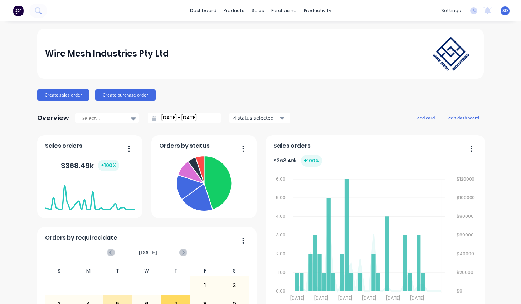
click at [164, 115] on input "[DATE] - [DATE]" at bounding box center [186, 118] width 61 height 11
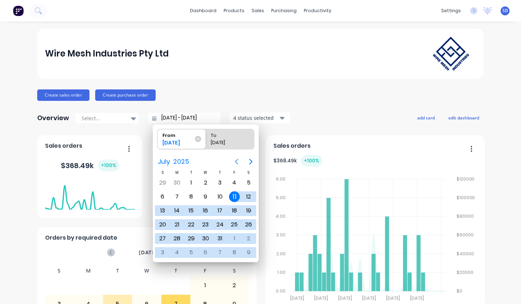
click at [240, 159] on icon "Previous page" at bounding box center [236, 161] width 9 height 9
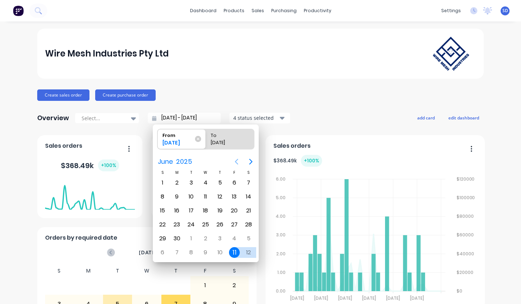
click at [240, 159] on icon "Previous page" at bounding box center [236, 161] width 9 height 9
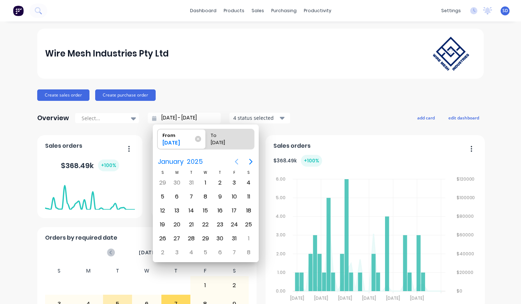
click at [240, 159] on icon "Previous page" at bounding box center [236, 161] width 9 height 9
click at [232, 182] on div "6" at bounding box center [234, 182] width 11 height 11
type input "[DATE] - [DATE]"
radio input "false"
radio input "true"
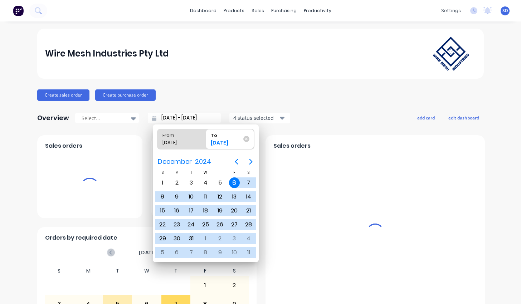
click at [249, 93] on div "Create sales order Create purchase order" at bounding box center [260, 94] width 446 height 11
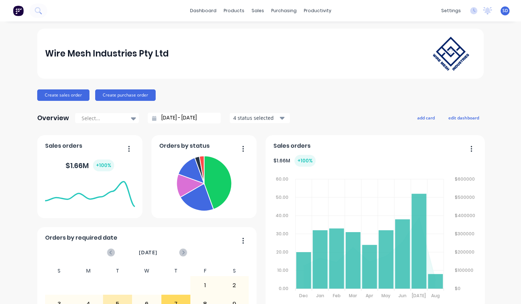
click at [280, 120] on icon "button" at bounding box center [282, 118] width 5 height 8
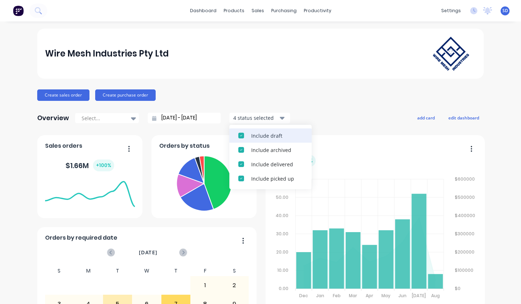
click at [273, 131] on button "Include draft" at bounding box center [270, 135] width 82 height 14
click at [273, 131] on button "Include archived" at bounding box center [270, 135] width 82 height 14
click at [273, 131] on button "Include delivered" at bounding box center [270, 135] width 82 height 14
click at [273, 131] on button "Include picked up" at bounding box center [270, 135] width 82 height 14
click at [303, 87] on div "Wire Mesh Industries Pty Ltd Create sales order Create purchase order Overview …" at bounding box center [260, 215] width 446 height 373
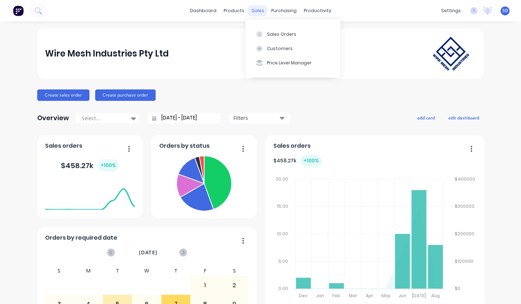
click at [257, 5] on div "sales" at bounding box center [258, 10] width 20 height 11
click at [263, 37] on button "Sales Orders" at bounding box center [292, 34] width 95 height 14
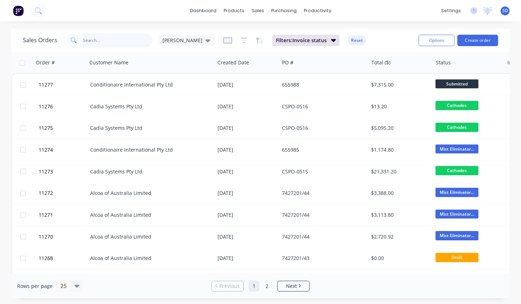
click at [120, 39] on input "text" at bounding box center [118, 40] width 70 height 14
type input "gme"
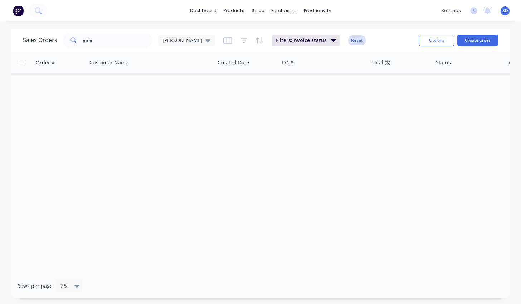
click at [348, 41] on button "Reset" at bounding box center [357, 40] width 18 height 10
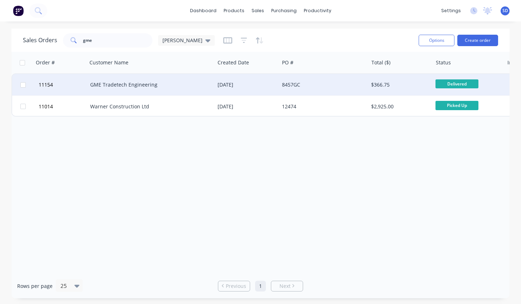
click at [293, 90] on div "8457GC" at bounding box center [323, 84] width 89 height 21
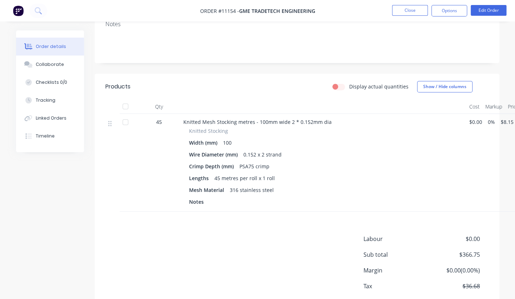
scroll to position [175, 0]
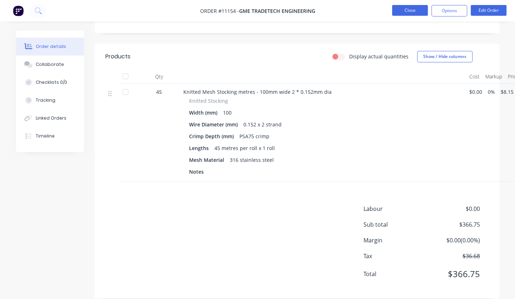
click at [408, 10] on button "Close" at bounding box center [410, 10] width 36 height 11
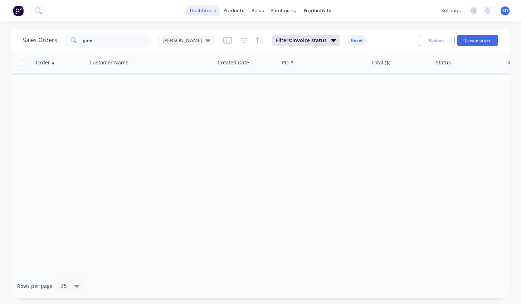
click at [212, 11] on link "dashboard" at bounding box center [203, 10] width 34 height 11
